Goal: Use online tool/utility: Use online tool/utility

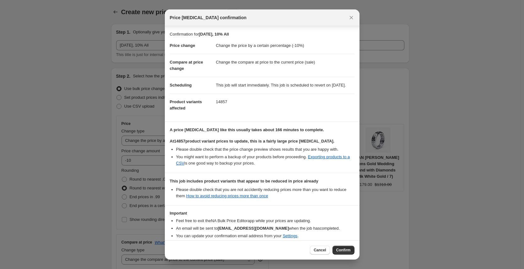
select select "percentage"
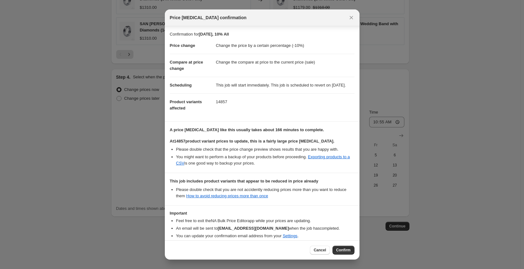
scroll to position [37, 0]
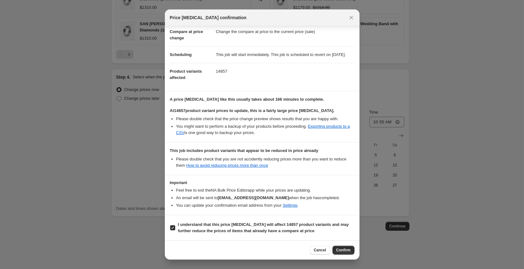
click at [343, 251] on span "Confirm" at bounding box center [344, 249] width 14 height 5
